Goal: Transaction & Acquisition: Purchase product/service

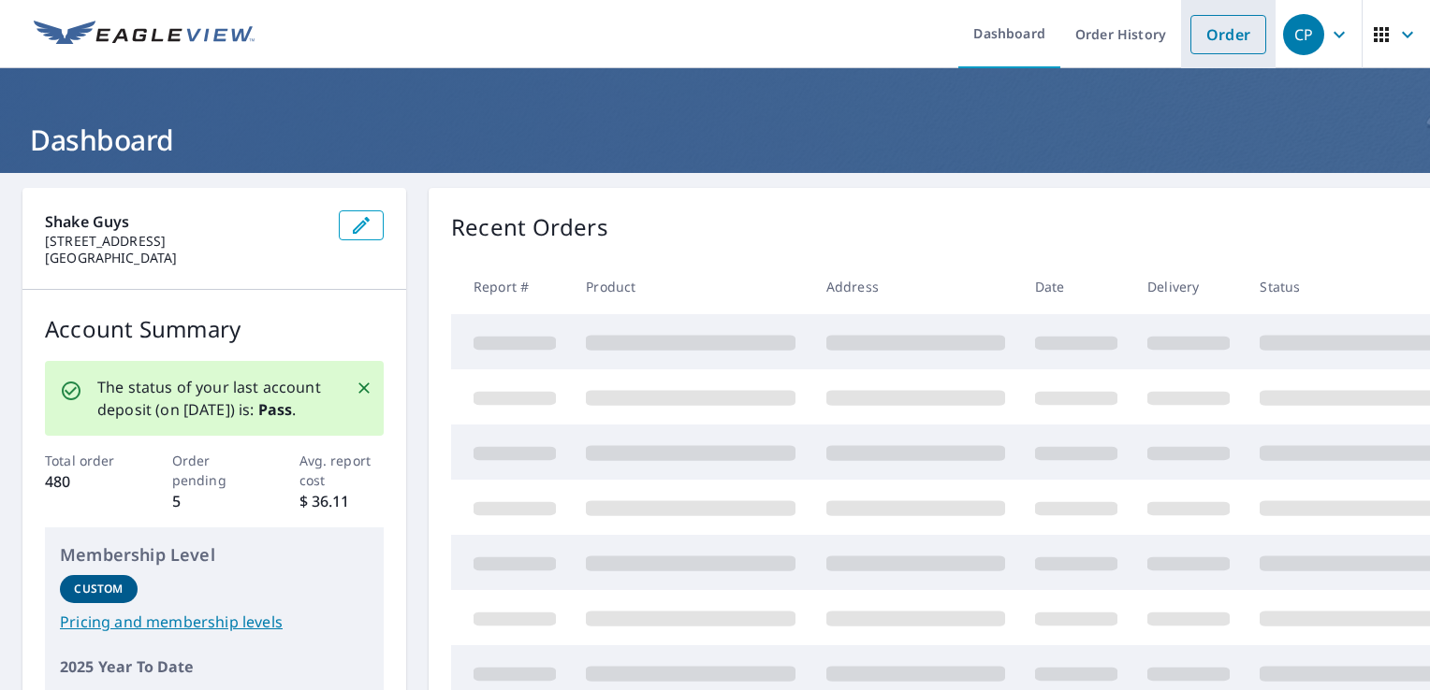
click at [1205, 32] on link "Order" at bounding box center [1228, 34] width 76 height 39
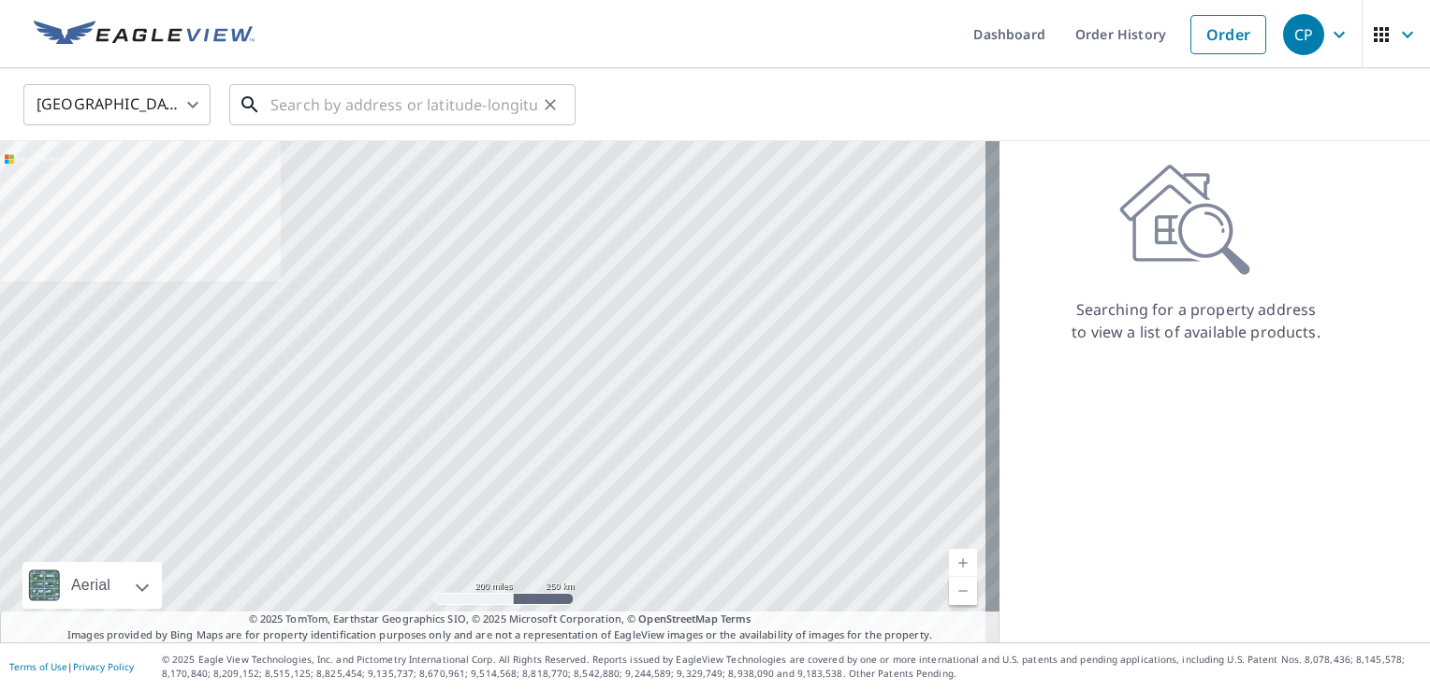
click at [333, 106] on input "text" at bounding box center [403, 105] width 267 height 52
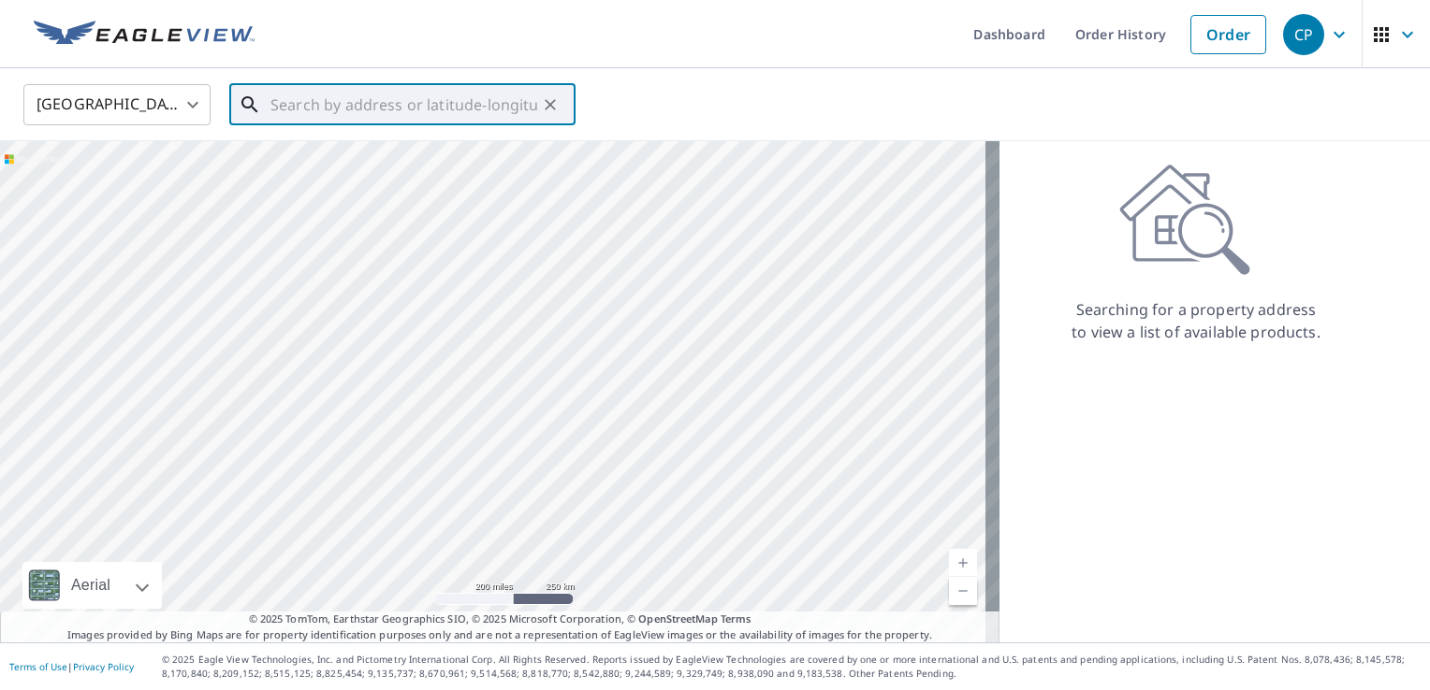
paste input "[STREET_ADDRESS]"
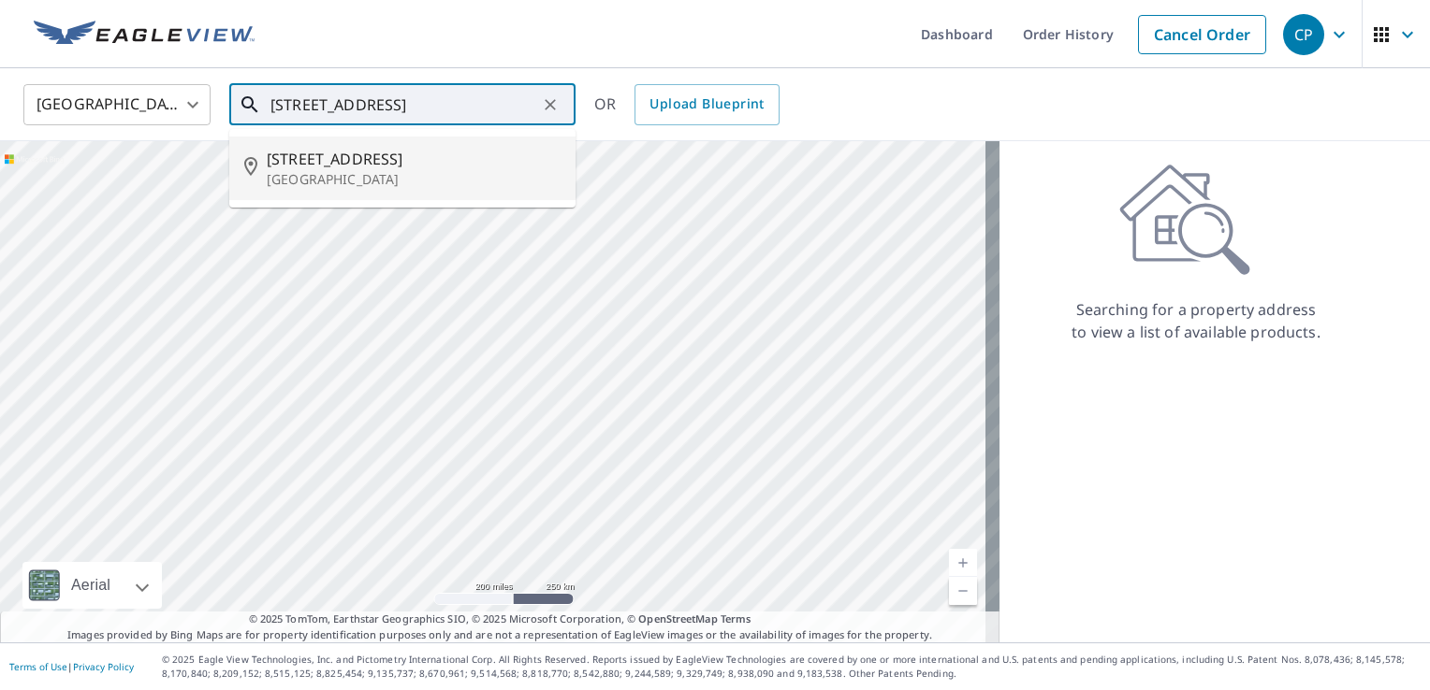
click at [341, 167] on span "[STREET_ADDRESS]" at bounding box center [414, 159] width 294 height 22
type input "[STREET_ADDRESS]"
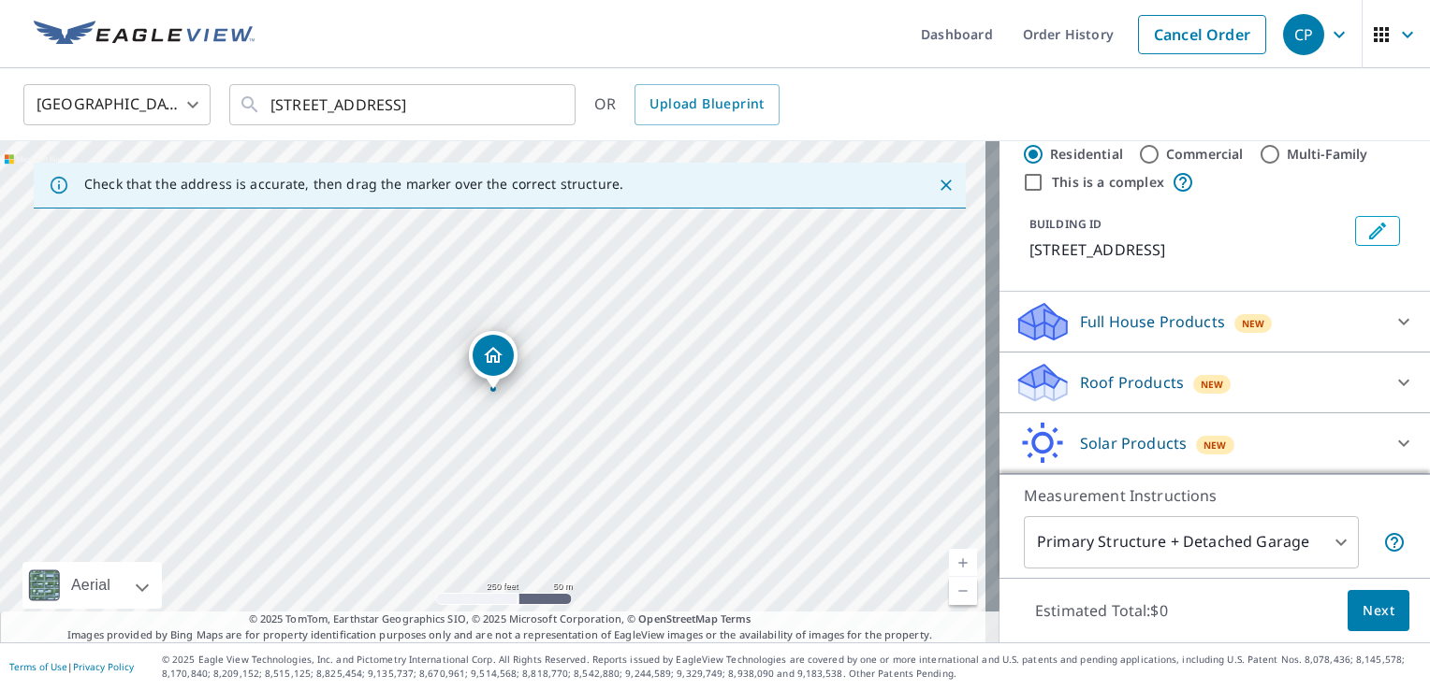
scroll to position [41, 0]
click at [1051, 382] on icon at bounding box center [1043, 378] width 48 height 23
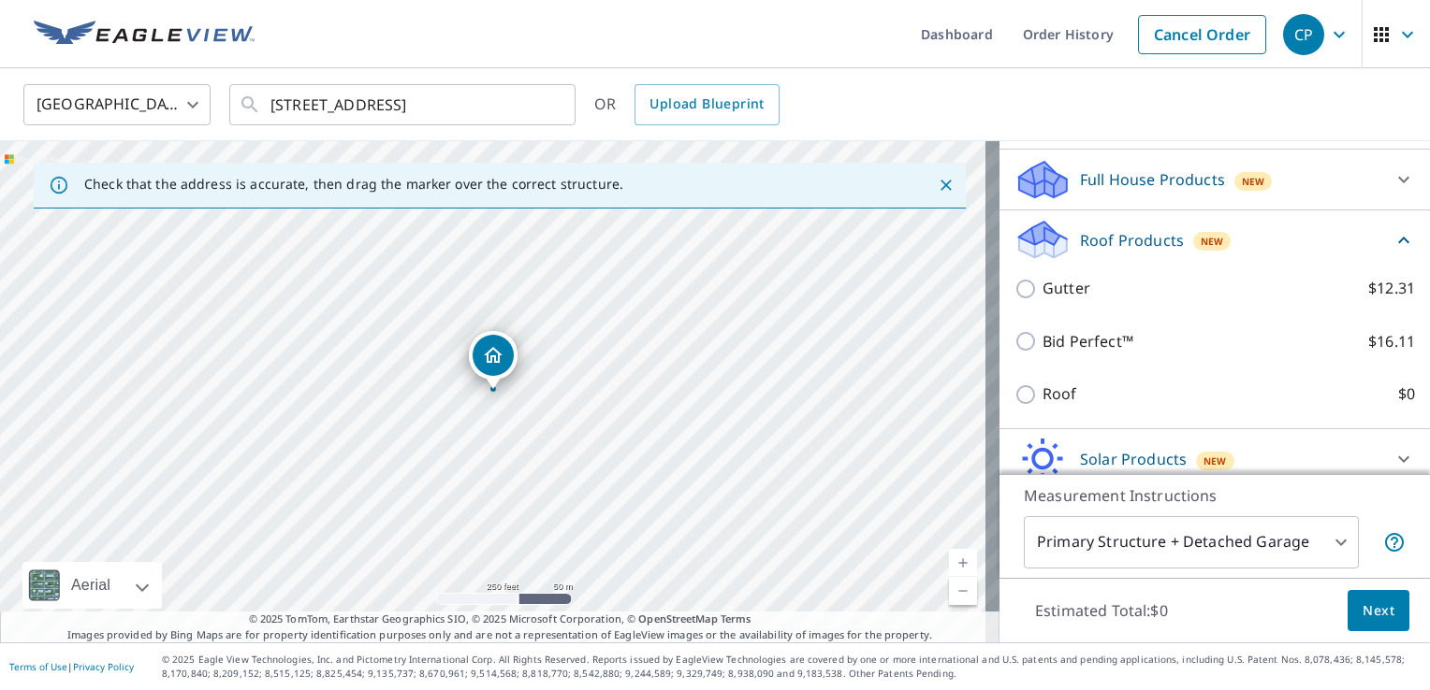
scroll to position [198, 0]
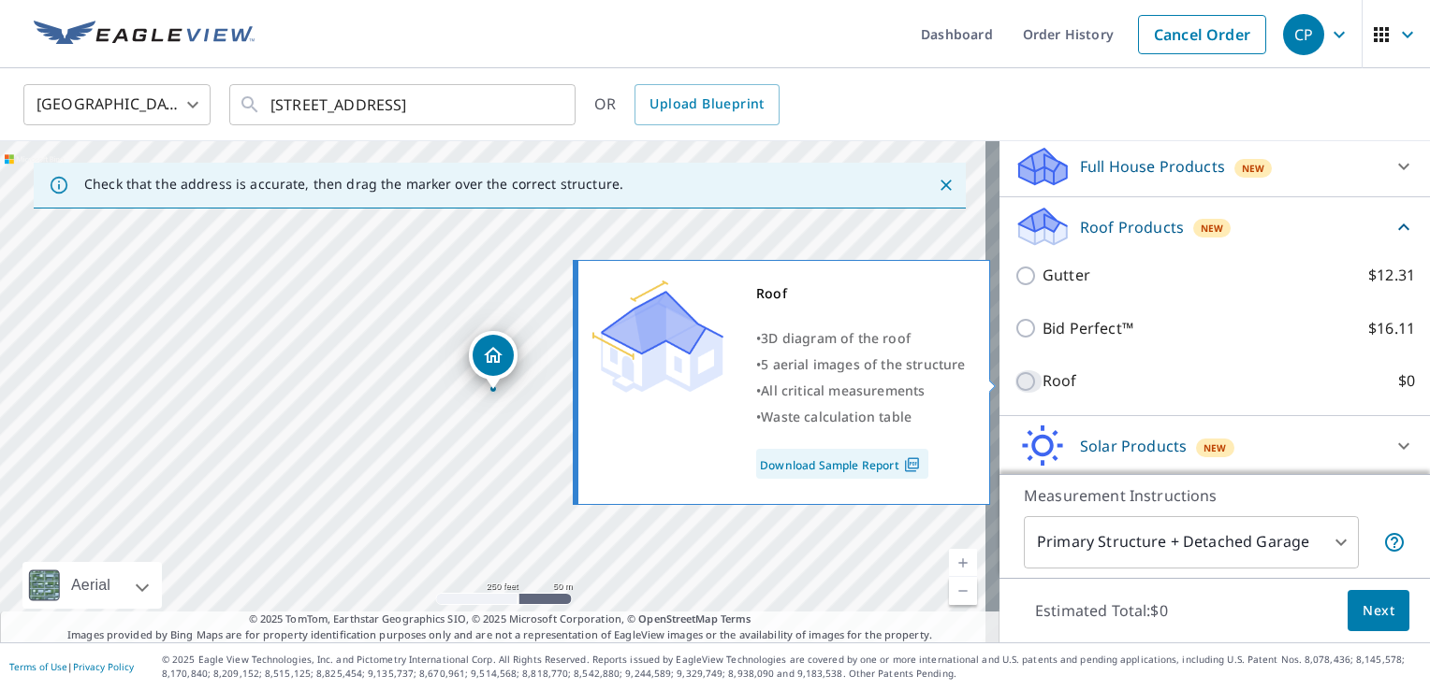
click at [1014, 382] on input "Roof $0" at bounding box center [1028, 381] width 28 height 22
checkbox input "true"
type input "3"
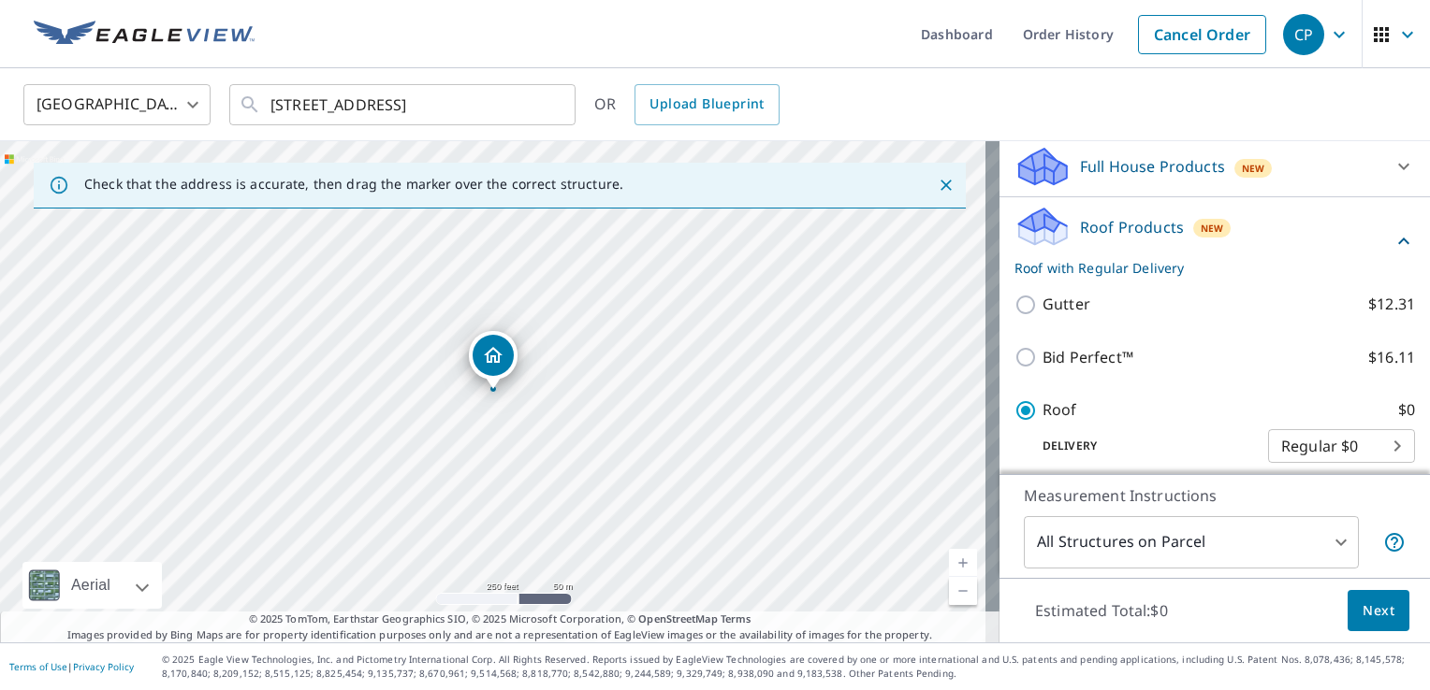
click at [1374, 622] on span "Next" at bounding box center [1378, 611] width 32 height 23
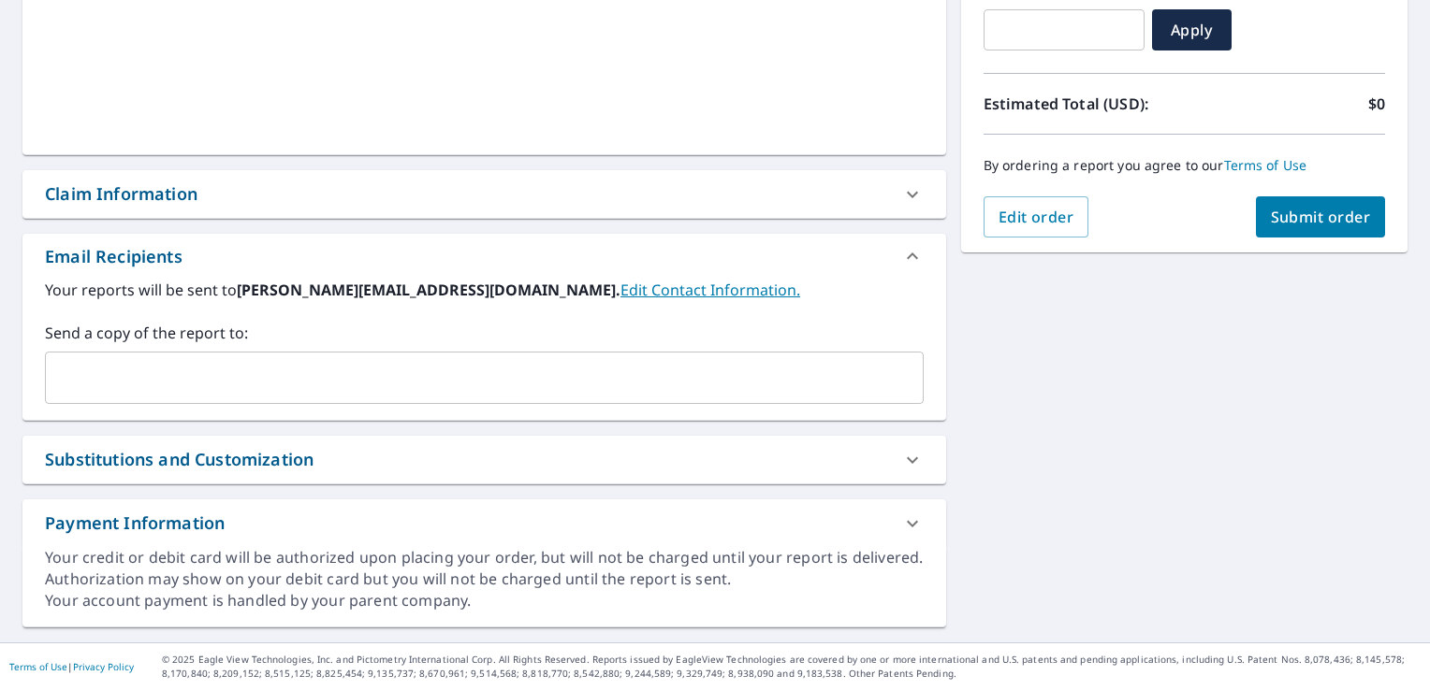
scroll to position [342, 0]
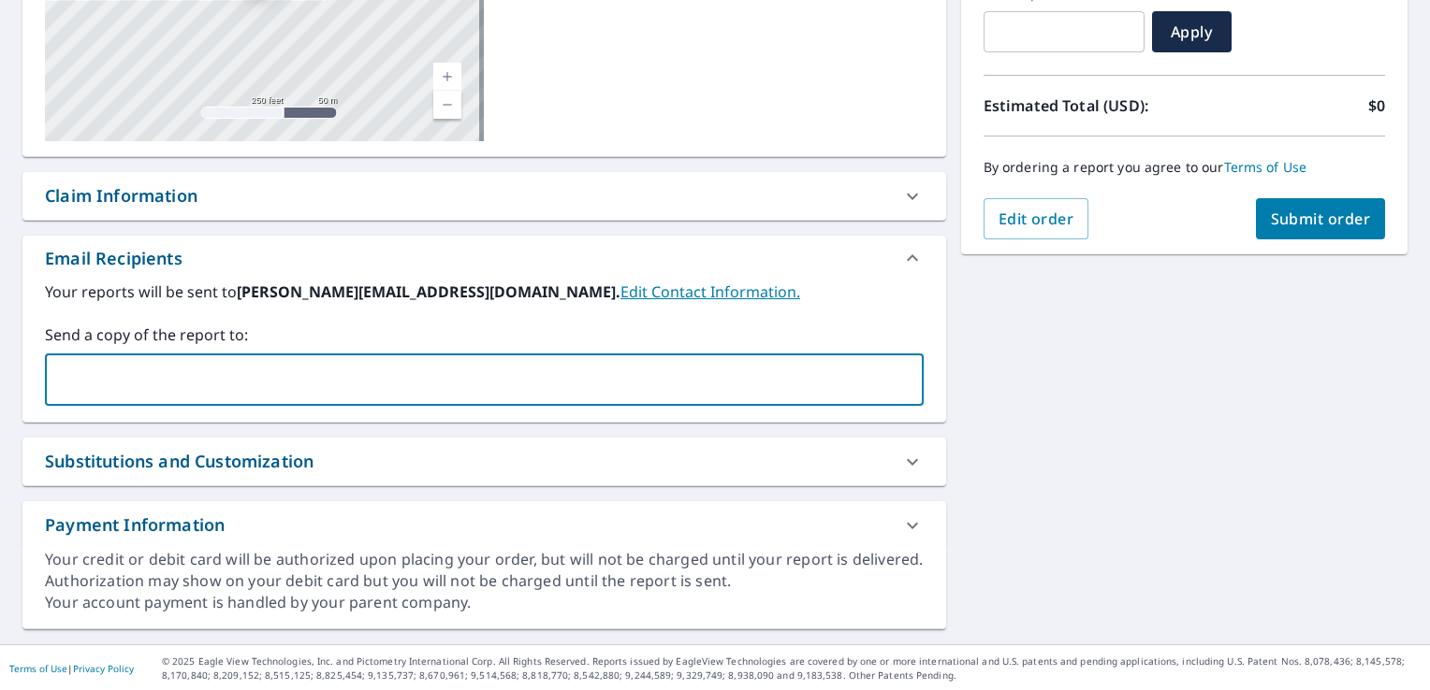
click at [114, 380] on input "text" at bounding box center [470, 380] width 834 height 36
type input "[PERSON_NAME][EMAIL_ADDRESS][DOMAIN_NAME]"
click at [1351, 215] on span "Submit order" at bounding box center [1321, 219] width 100 height 21
checkbox input "true"
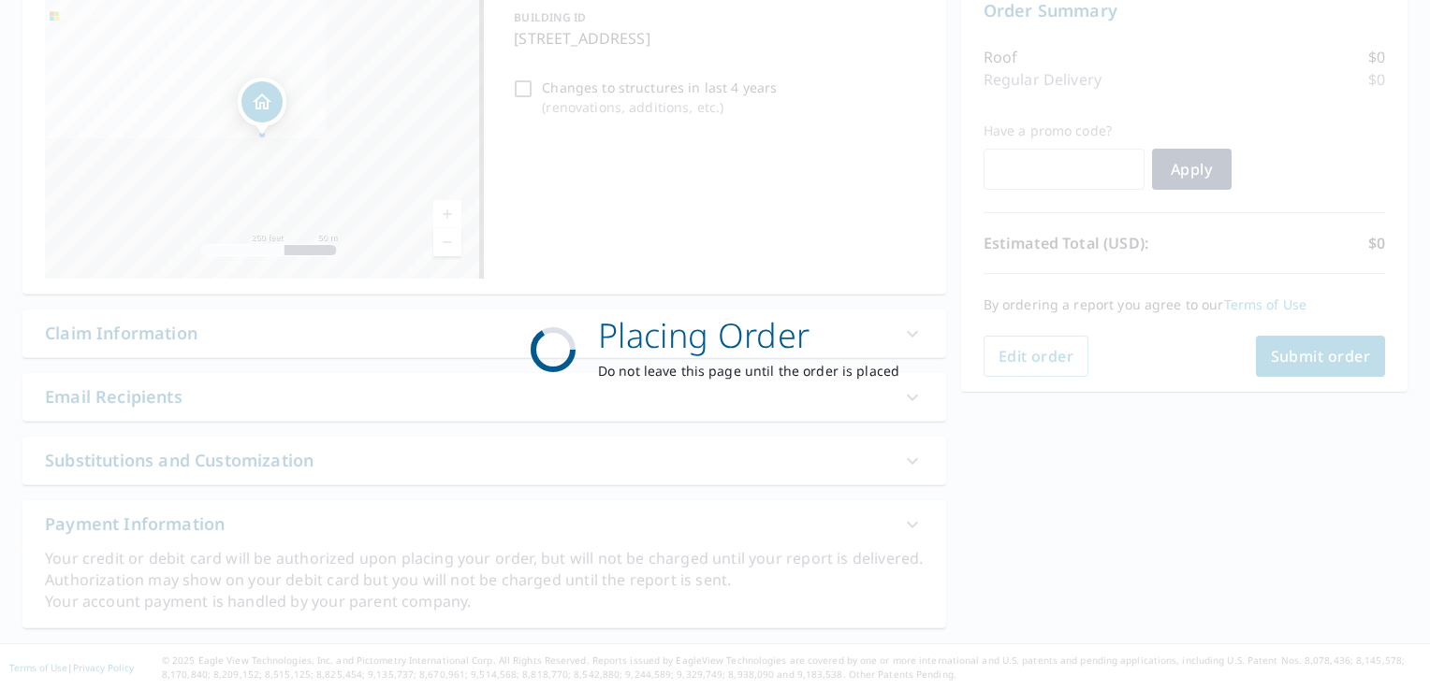
scroll to position [204, 0]
